Goal: Task Accomplishment & Management: Manage account settings

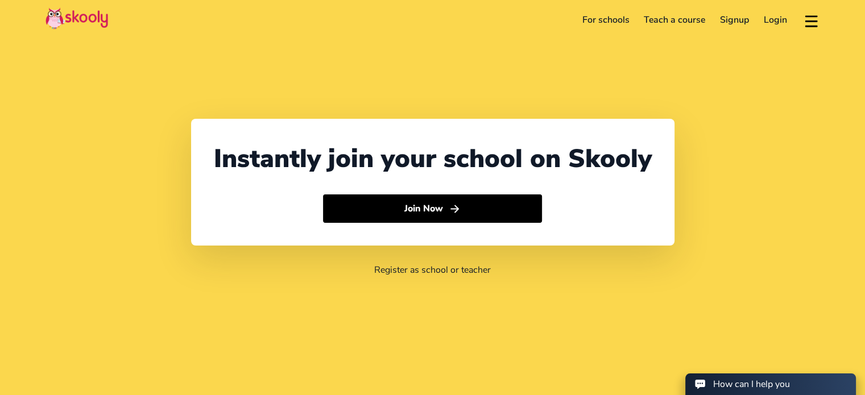
select select "27"
select select "[GEOGRAPHIC_DATA]"
select select "[GEOGRAPHIC_DATA]/[GEOGRAPHIC_DATA]"
click at [767, 20] on link "Login" at bounding box center [775, 20] width 38 height 18
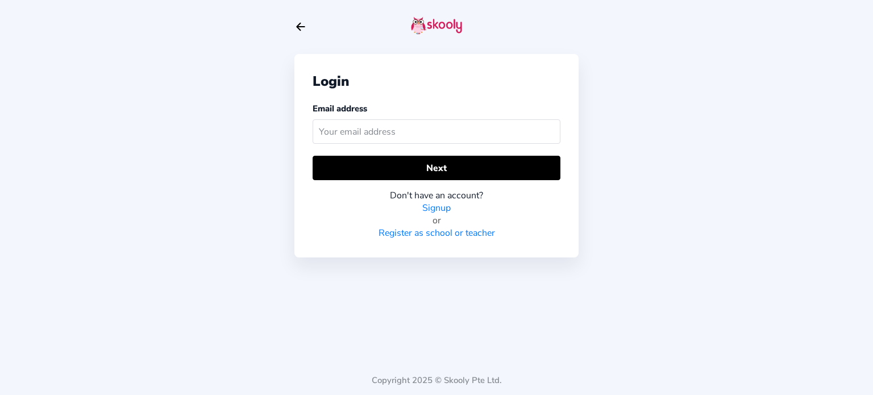
click at [353, 131] on input "text" at bounding box center [437, 131] width 248 height 24
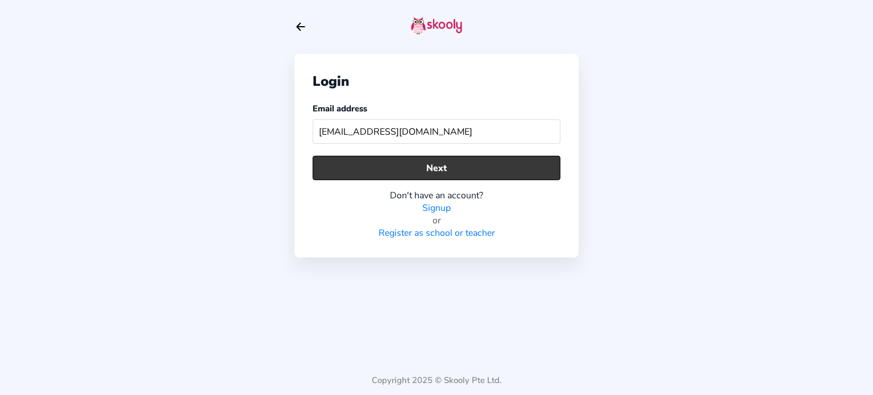
type input "[EMAIL_ADDRESS][DOMAIN_NAME]"
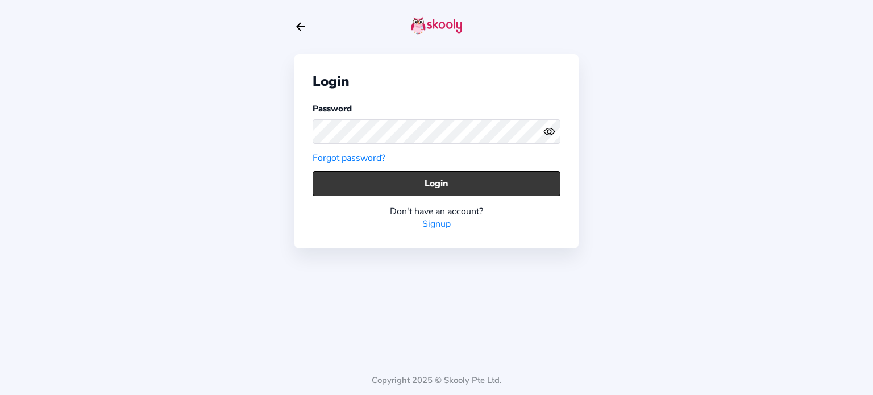
click at [439, 180] on button "Login" at bounding box center [437, 183] width 248 height 24
